Goal: Register for event/course

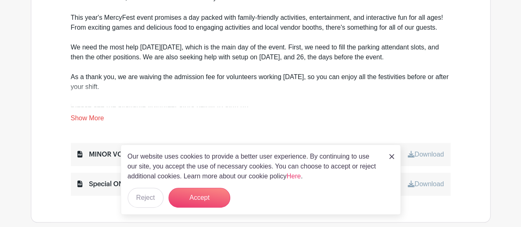
scroll to position [416, 0]
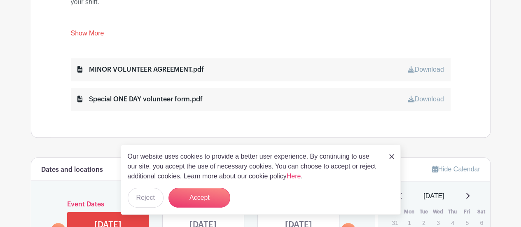
click at [393, 157] on img at bounding box center [391, 156] width 5 height 5
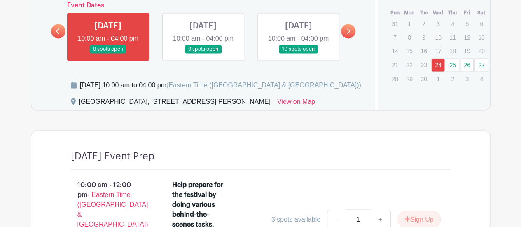
scroll to position [577, 0]
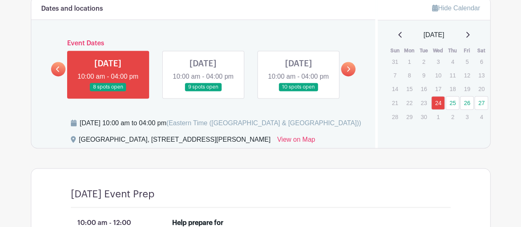
click at [349, 72] on icon at bounding box center [348, 68] width 3 height 5
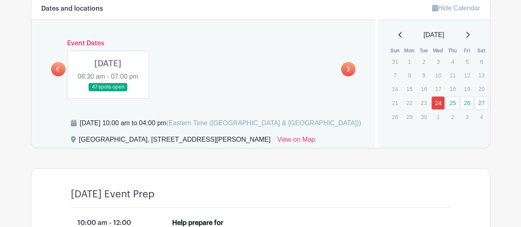
click at [108, 91] on link at bounding box center [108, 91] width 0 height 0
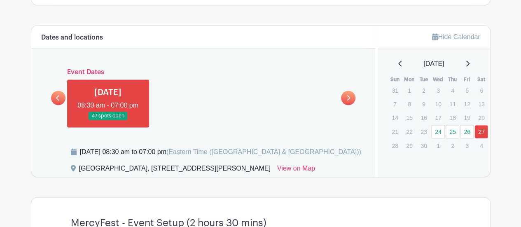
scroll to position [548, 0]
click at [57, 98] on icon at bounding box center [58, 98] width 4 height 6
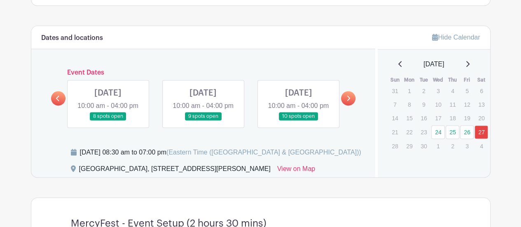
click at [203, 121] on link at bounding box center [203, 121] width 0 height 0
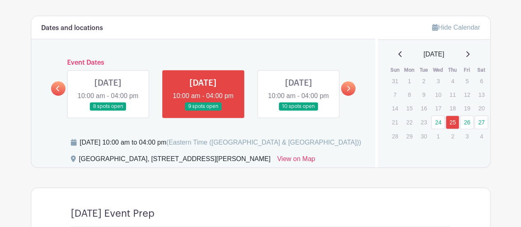
scroll to position [558, 0]
click at [298, 111] on link at bounding box center [298, 111] width 0 height 0
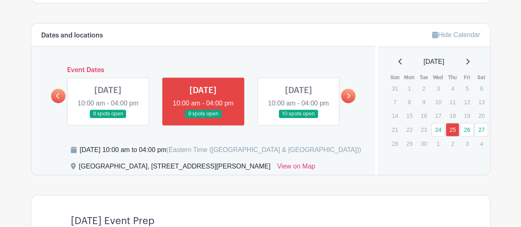
scroll to position [544, 0]
